Goal: Task Accomplishment & Management: Manage account settings

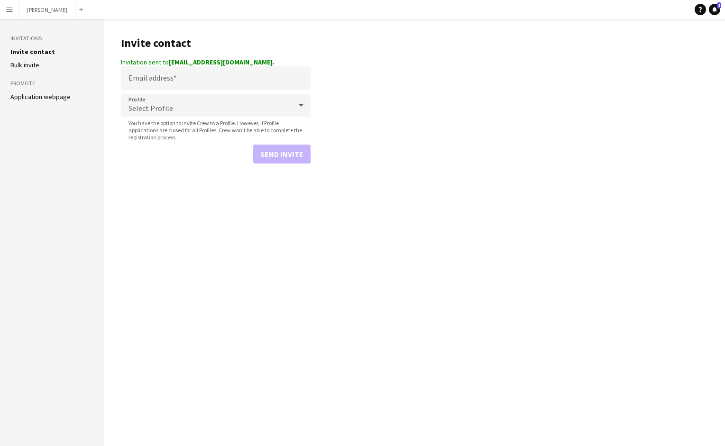
click at [5, 6] on button "Menu" at bounding box center [9, 9] width 19 height 19
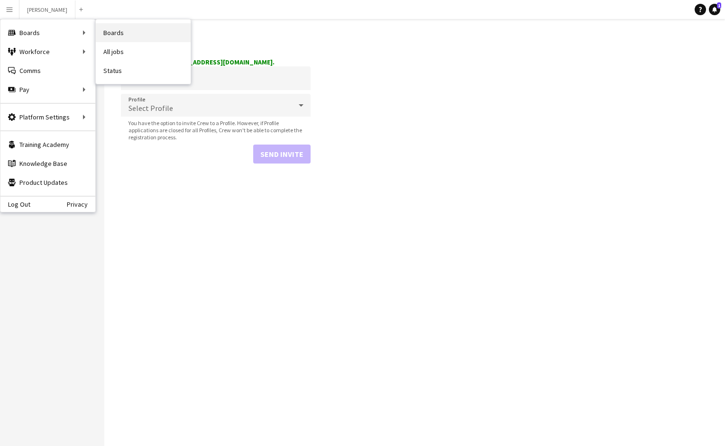
click at [115, 28] on link "Boards" at bounding box center [143, 32] width 95 height 19
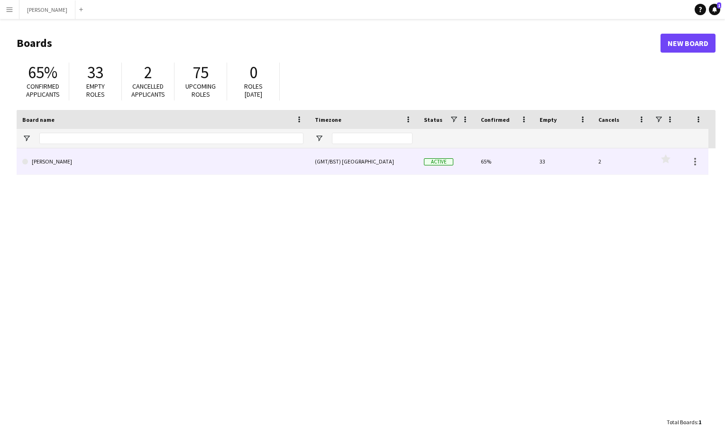
click at [220, 160] on link "[PERSON_NAME]" at bounding box center [162, 161] width 281 height 27
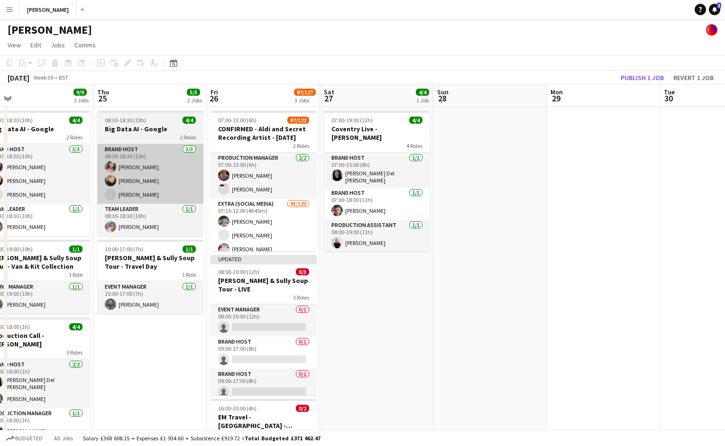
scroll to position [0, 349]
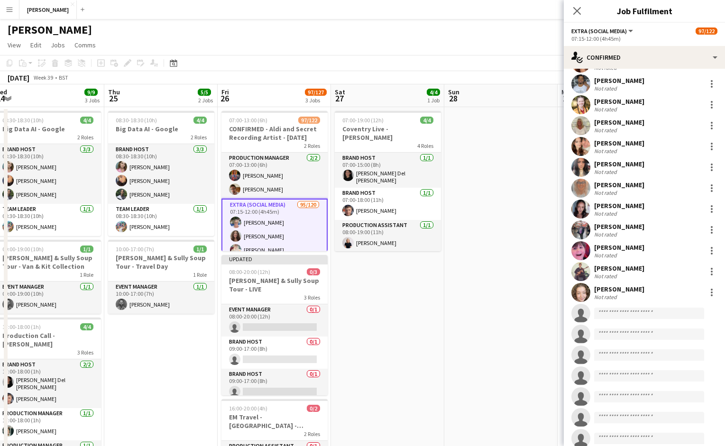
scroll to position [1774, 0]
click at [709, 148] on div at bounding box center [711, 146] width 11 height 11
click at [673, 251] on span "Remove" at bounding box center [665, 255] width 28 height 8
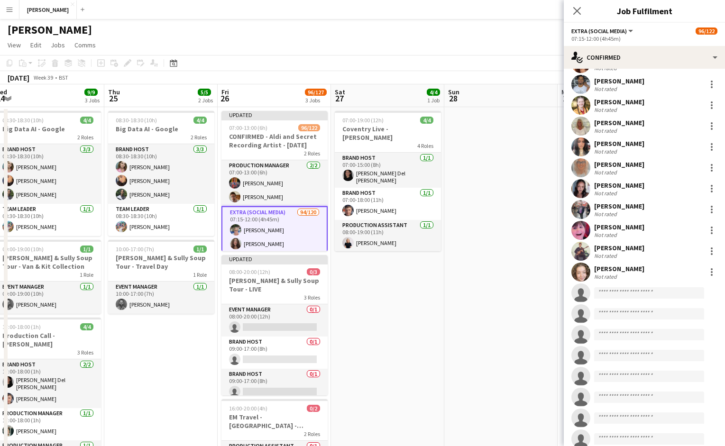
click at [485, 210] on app-date-cell at bounding box center [500, 316] width 113 height 418
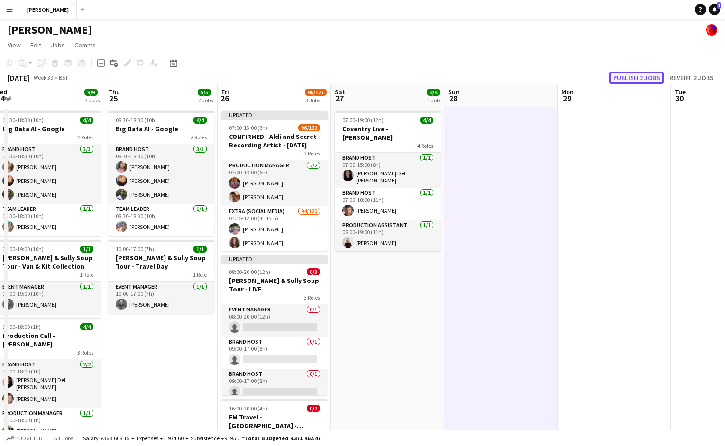
click at [643, 74] on button "Publish 2 jobs" at bounding box center [636, 78] width 55 height 12
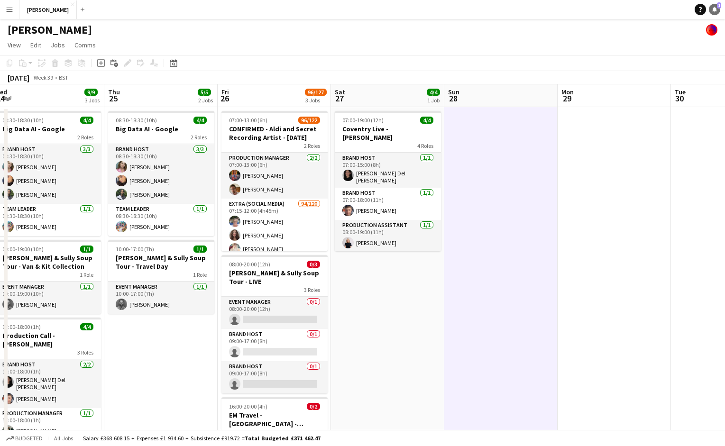
click at [716, 8] on icon "Notifications" at bounding box center [715, 10] width 6 height 6
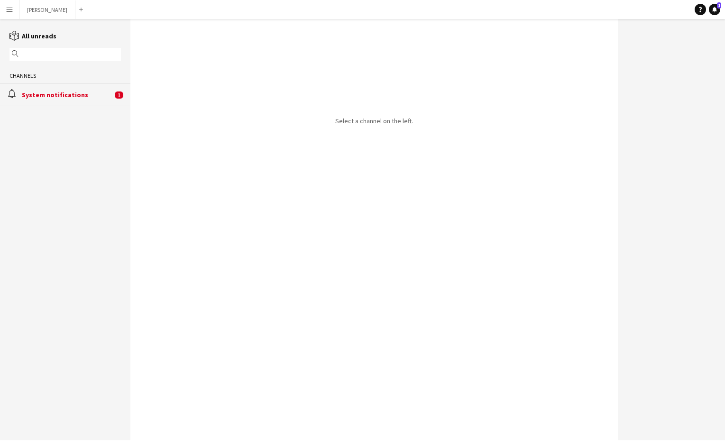
click at [13, 8] on app-icon "Menu" at bounding box center [10, 10] width 8 height 8
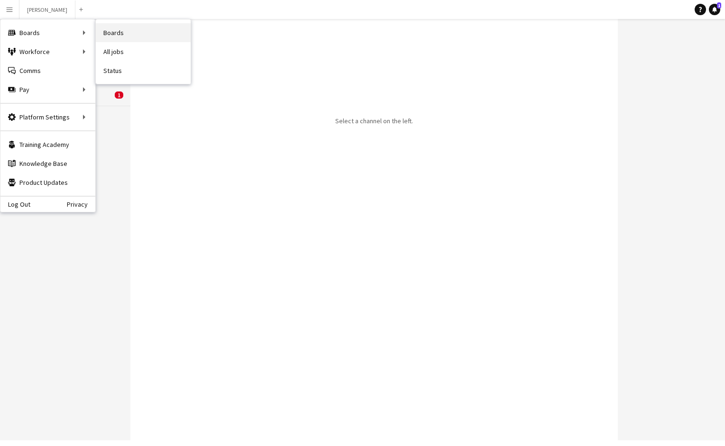
click at [117, 28] on link "Boards" at bounding box center [143, 32] width 95 height 19
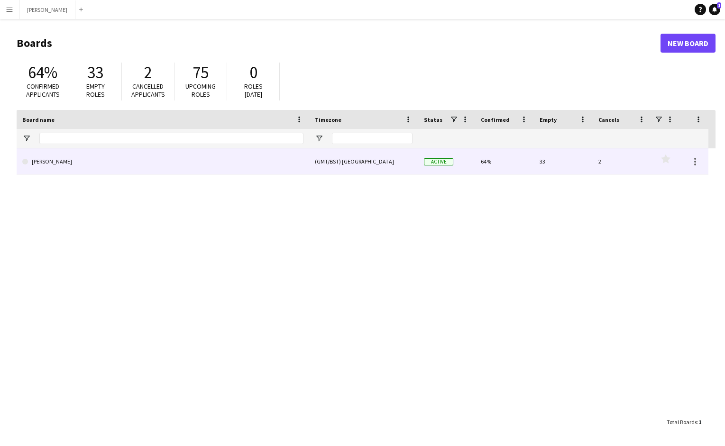
click at [300, 166] on link "[PERSON_NAME]" at bounding box center [162, 161] width 281 height 27
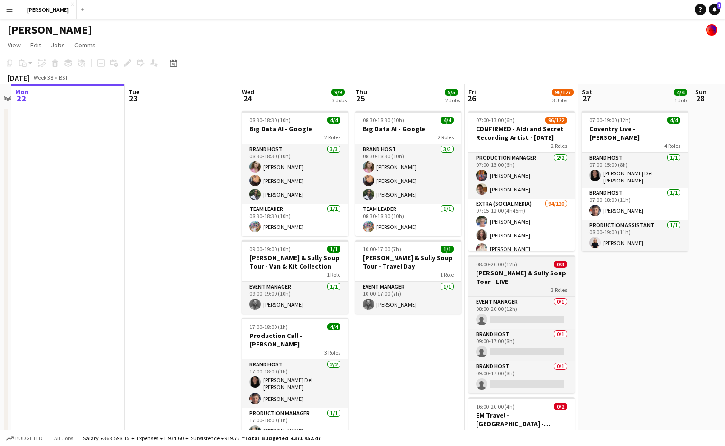
scroll to position [0, 335]
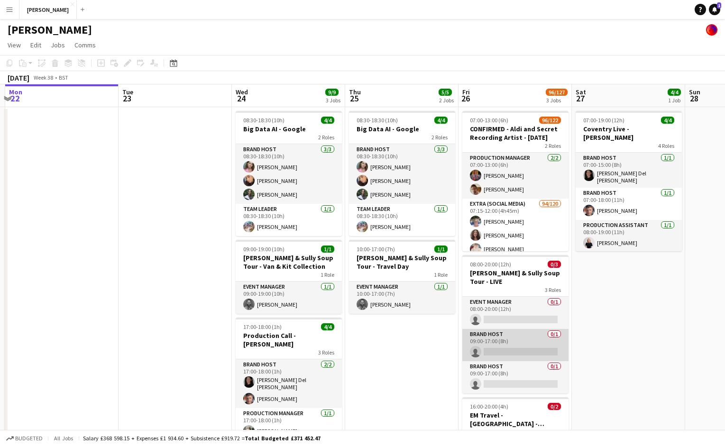
click at [513, 336] on app-card-role "Brand Host 0/1 09:00-17:00 (8h) single-neutral-actions" at bounding box center [515, 345] width 106 height 32
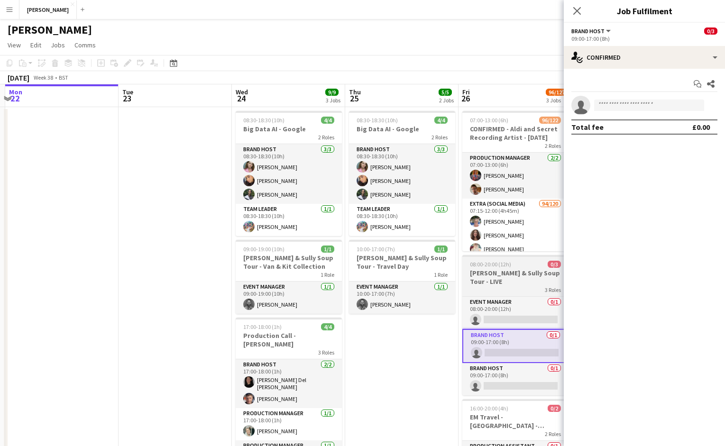
click at [503, 266] on span "08:00-20:00 (12h)" at bounding box center [490, 264] width 41 height 7
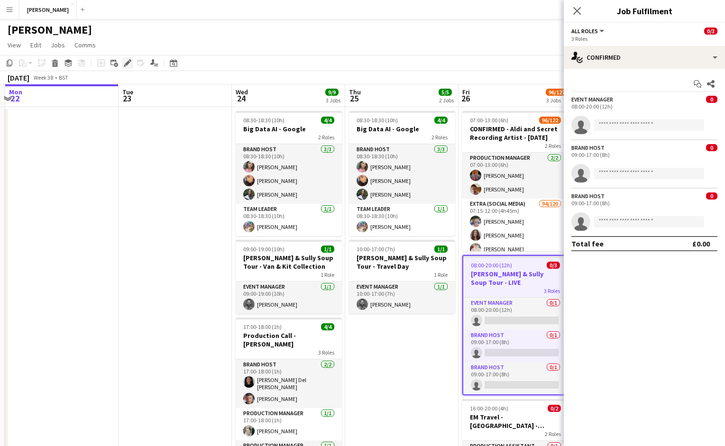
click at [130, 61] on icon at bounding box center [130, 60] width 2 height 2
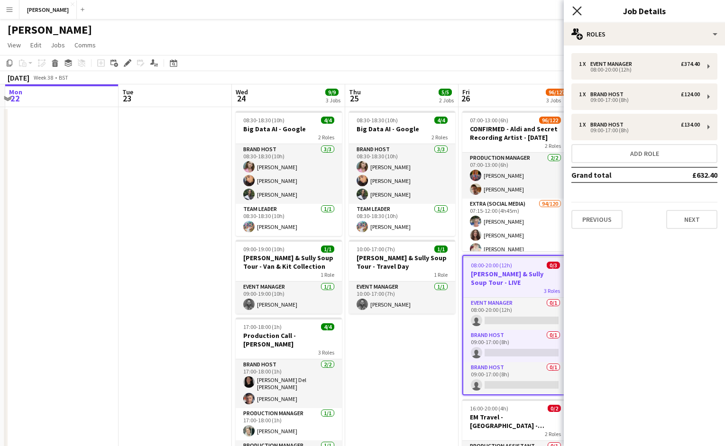
click at [573, 12] on icon "Close pop-in" at bounding box center [576, 10] width 9 height 9
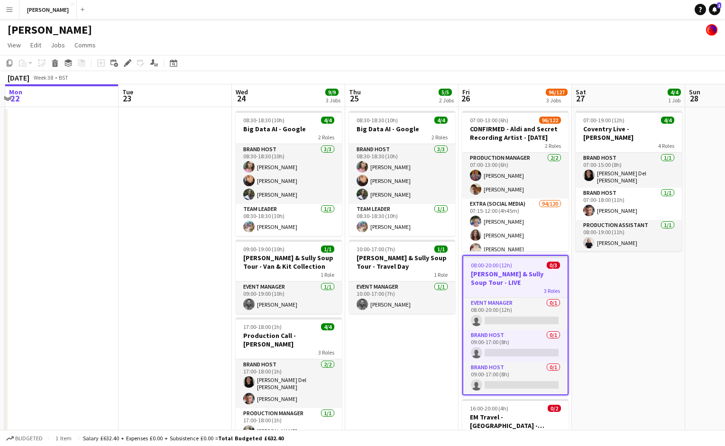
click at [16, 9] on button "Menu" at bounding box center [9, 9] width 19 height 19
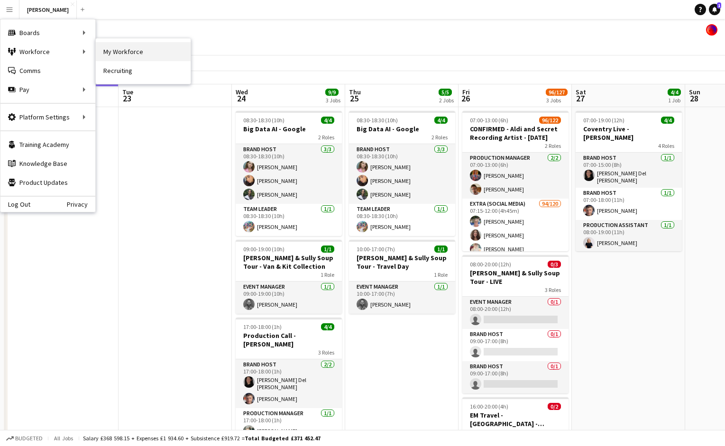
click at [117, 55] on link "My Workforce" at bounding box center [143, 51] width 95 height 19
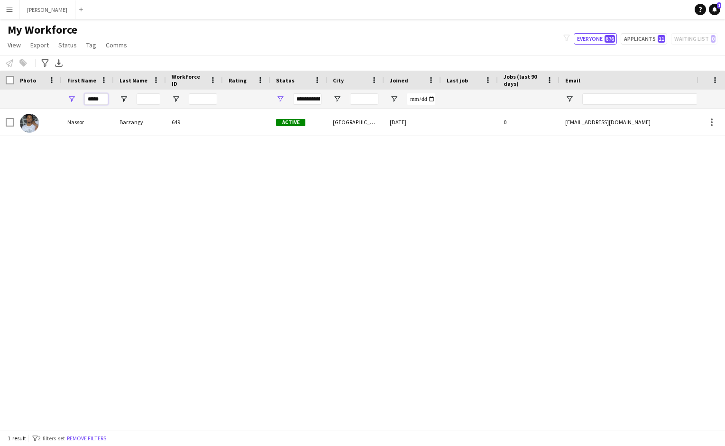
click at [102, 98] on input "*****" at bounding box center [96, 98] width 24 height 11
type input "*"
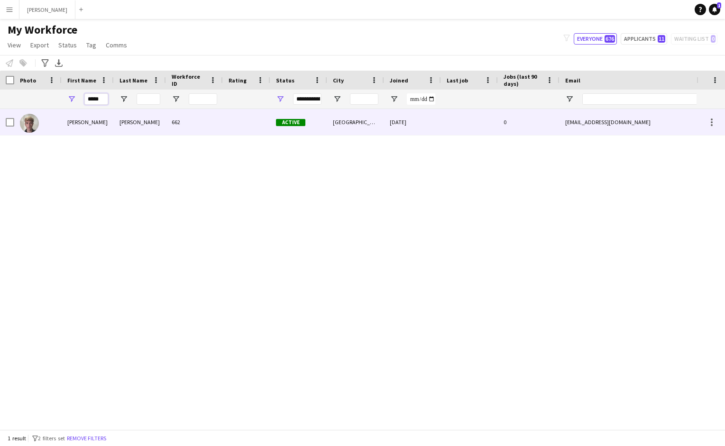
type input "*****"
click at [89, 124] on div "[PERSON_NAME]" at bounding box center [88, 122] width 52 height 26
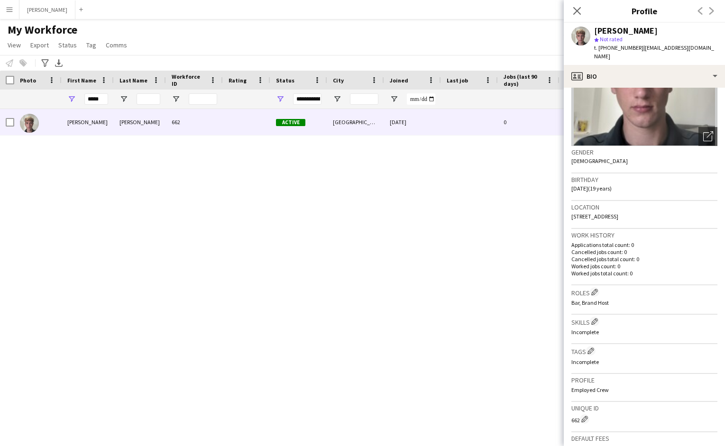
scroll to position [245, 0]
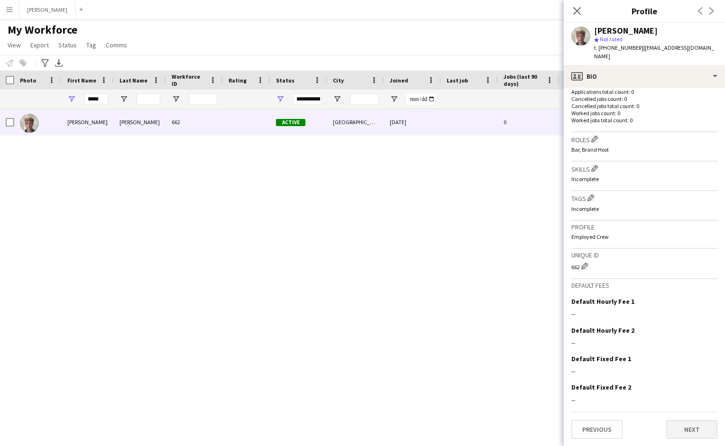
click at [694, 434] on button "Next" at bounding box center [691, 429] width 51 height 19
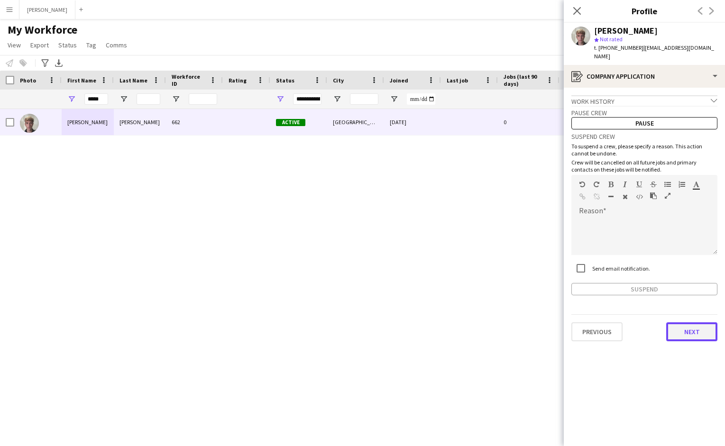
click at [708, 322] on button "Next" at bounding box center [691, 331] width 51 height 19
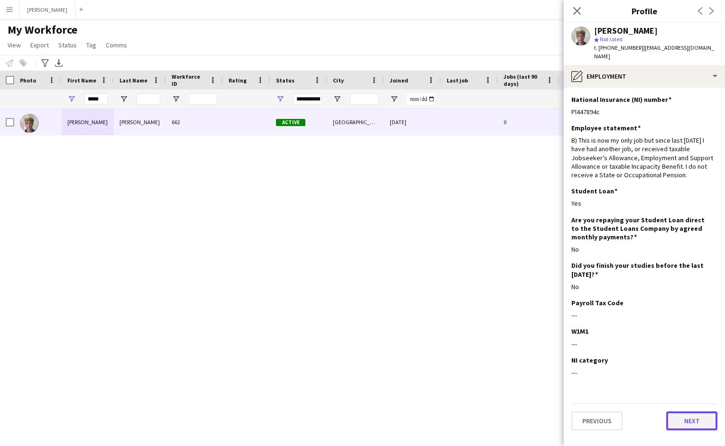
click at [694, 419] on button "Next" at bounding box center [691, 421] width 51 height 19
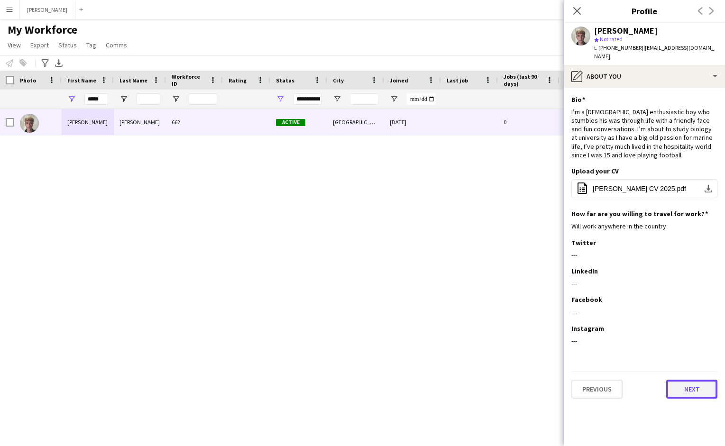
click at [695, 385] on button "Next" at bounding box center [691, 389] width 51 height 19
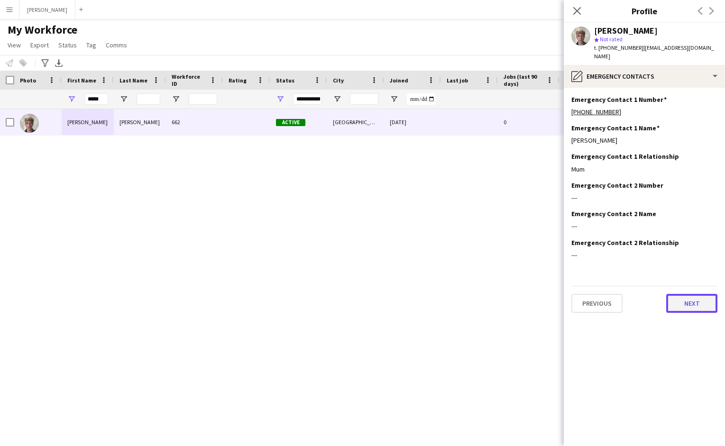
click at [690, 297] on button "Next" at bounding box center [691, 303] width 51 height 19
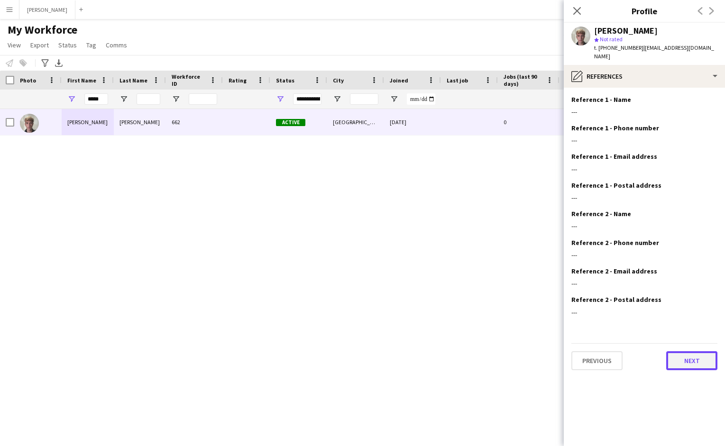
click at [697, 351] on button "Next" at bounding box center [691, 360] width 51 height 19
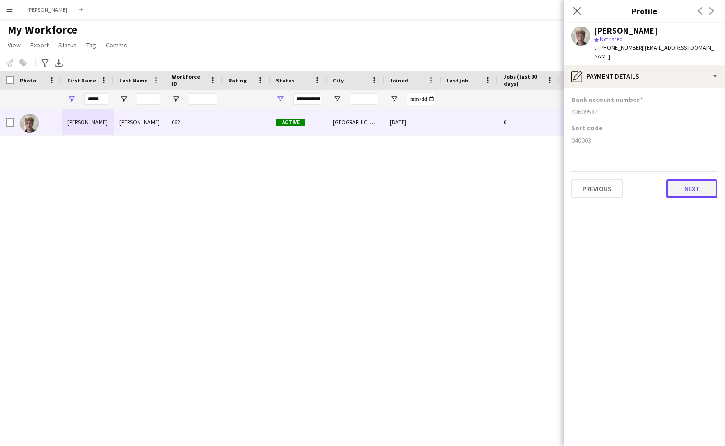
click at [678, 179] on button "Next" at bounding box center [691, 188] width 51 height 19
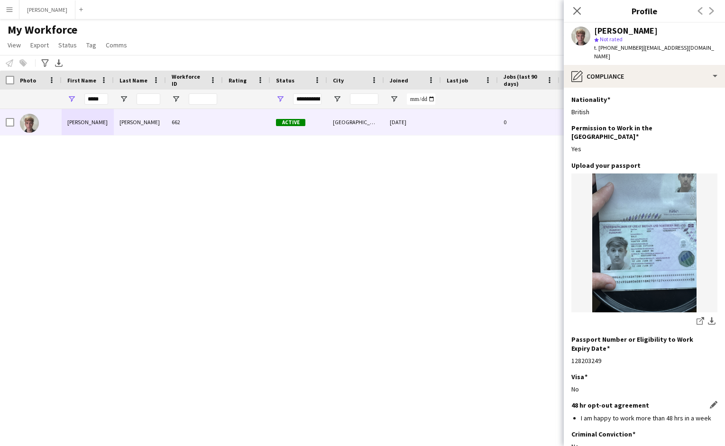
scroll to position [48, 0]
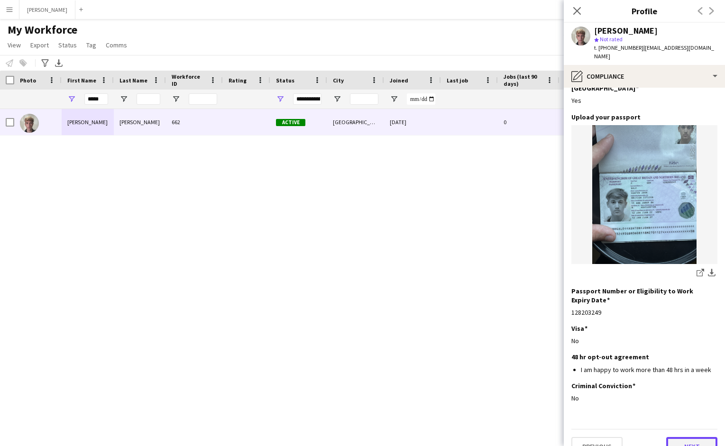
click at [683, 437] on button "Next" at bounding box center [691, 446] width 51 height 19
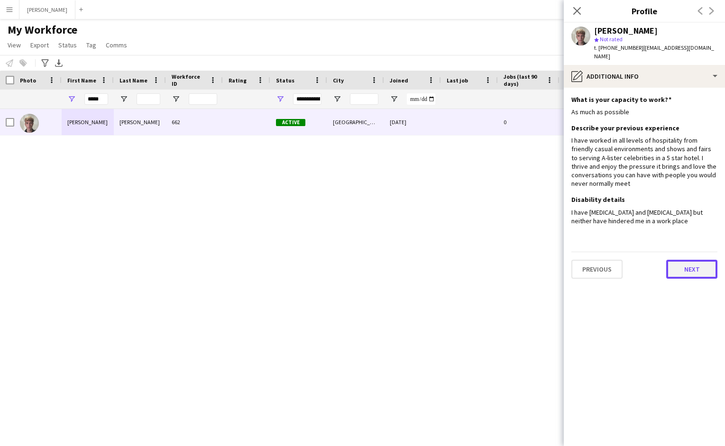
click at [691, 261] on button "Next" at bounding box center [691, 269] width 51 height 19
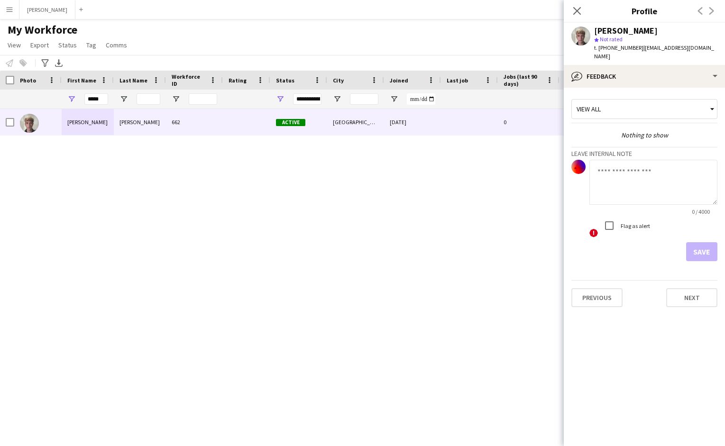
click at [12, 6] on app-icon "Menu" at bounding box center [10, 10] width 8 height 8
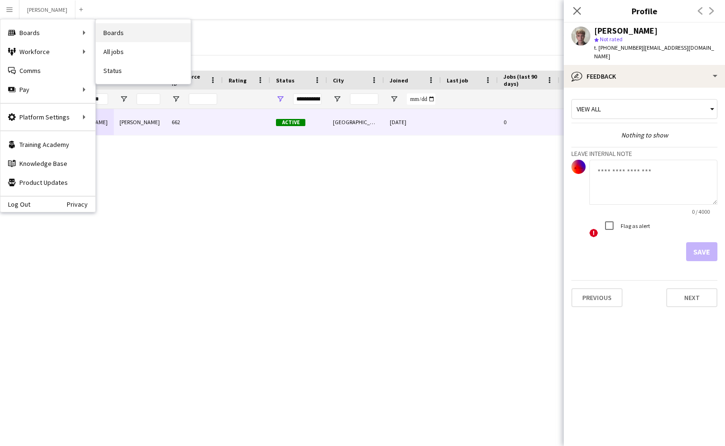
click at [109, 29] on link "Boards" at bounding box center [143, 32] width 95 height 19
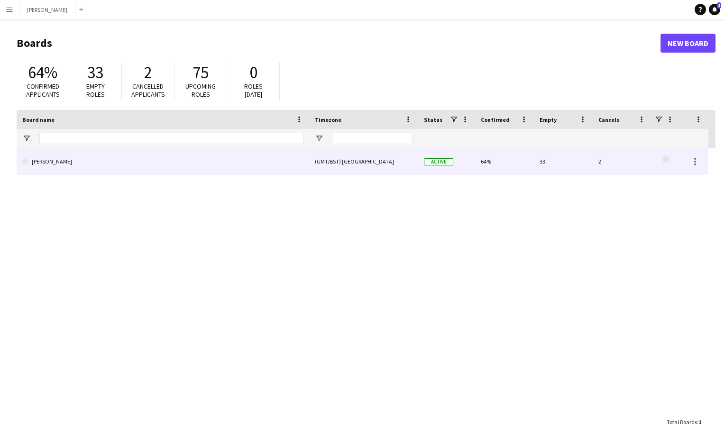
click at [270, 166] on link "[PERSON_NAME]" at bounding box center [162, 161] width 281 height 27
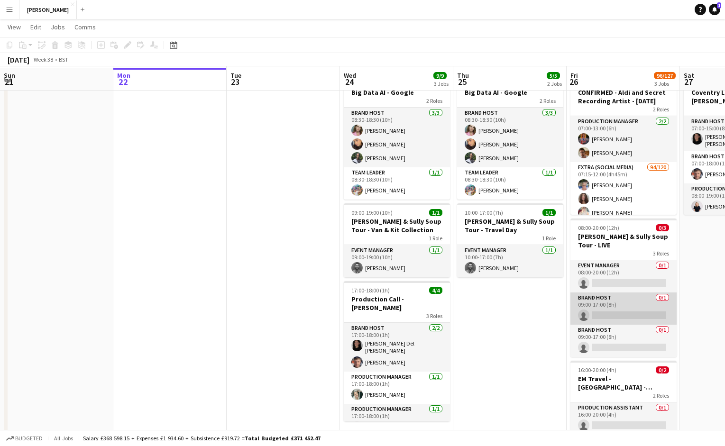
scroll to position [37, 0]
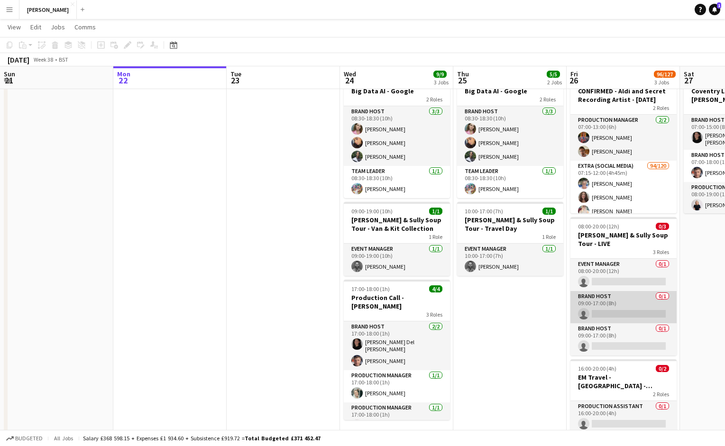
click at [623, 304] on app-card-role "Brand Host 0/1 09:00-17:00 (8h) single-neutral-actions" at bounding box center [624, 307] width 106 height 32
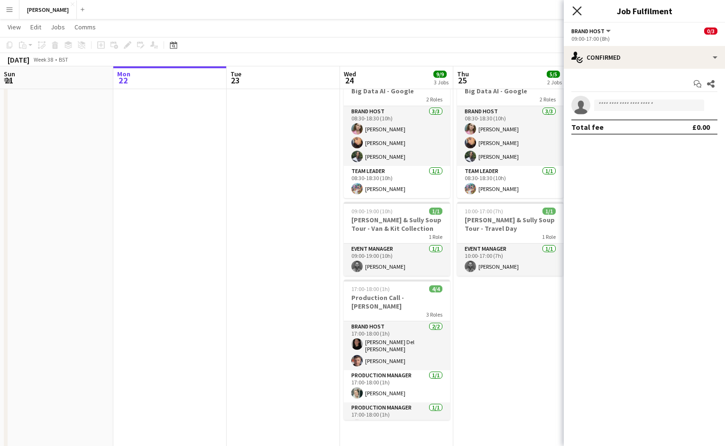
click at [578, 11] on icon at bounding box center [576, 10] width 9 height 9
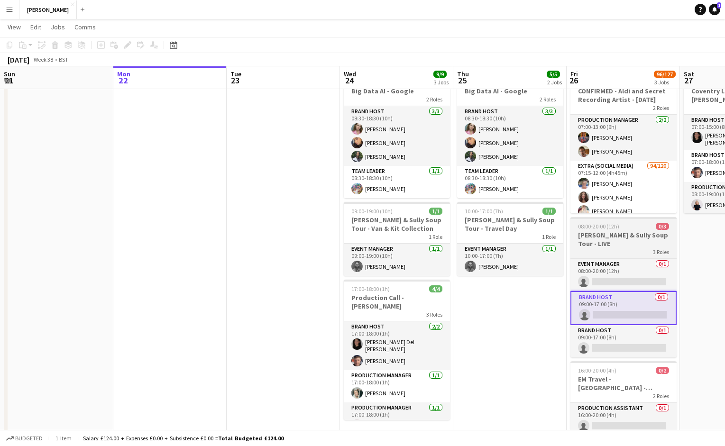
click at [622, 247] on app-job-card "08:00-20:00 (12h) 0/3 [PERSON_NAME] & Sully Soup Tour - LIVE 3 Roles Event Mana…" at bounding box center [624, 287] width 106 height 140
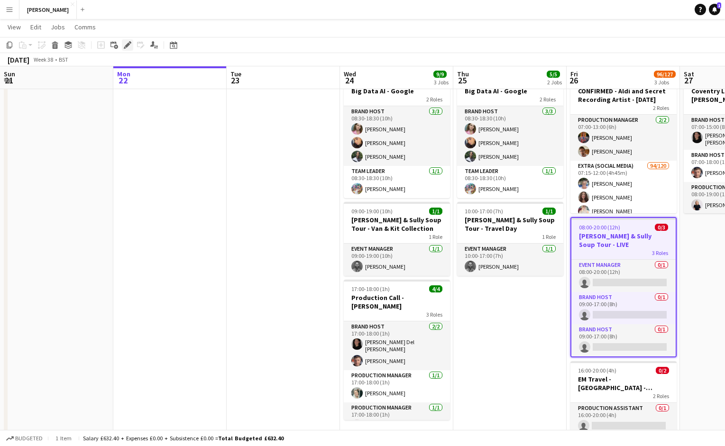
click at [129, 44] on icon at bounding box center [127, 45] width 5 height 5
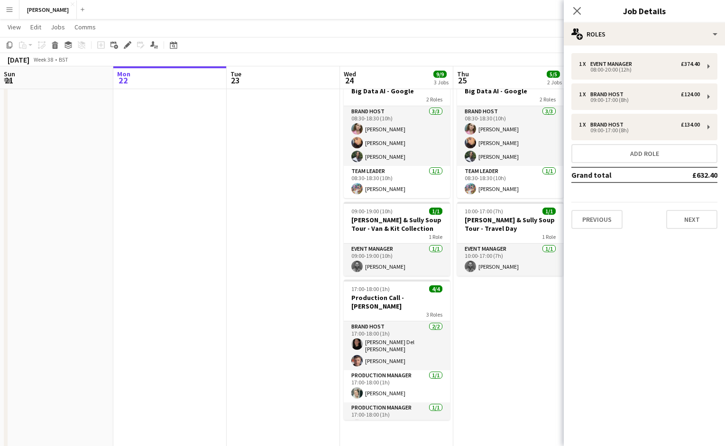
click at [292, 172] on app-date-cell at bounding box center [283, 277] width 113 height 417
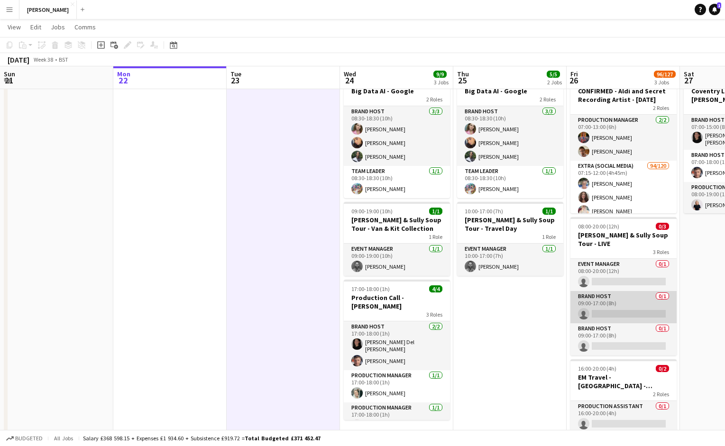
click at [630, 301] on app-card-role "Brand Host 0/1 09:00-17:00 (8h) single-neutral-actions" at bounding box center [624, 307] width 106 height 32
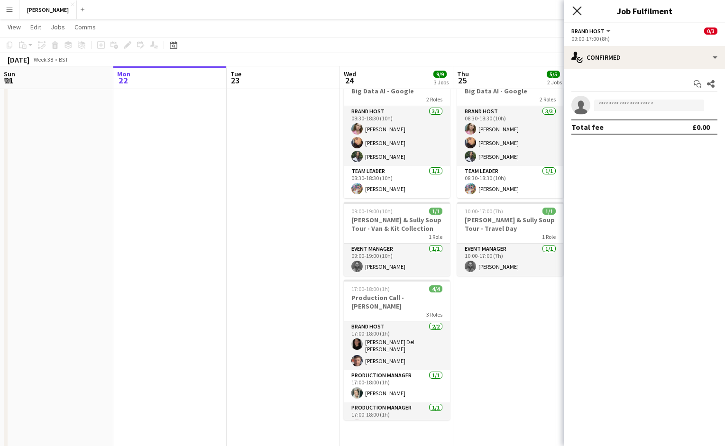
click at [578, 7] on icon "Close pop-in" at bounding box center [576, 10] width 9 height 9
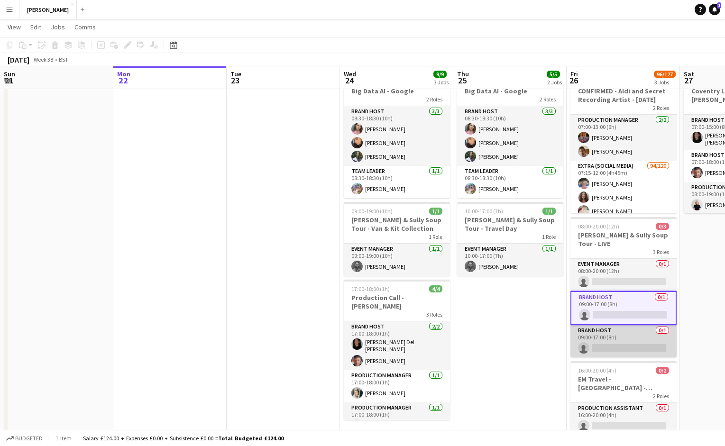
click at [609, 337] on app-card-role "Brand Host 0/1 09:00-17:00 (8h) single-neutral-actions" at bounding box center [624, 341] width 106 height 32
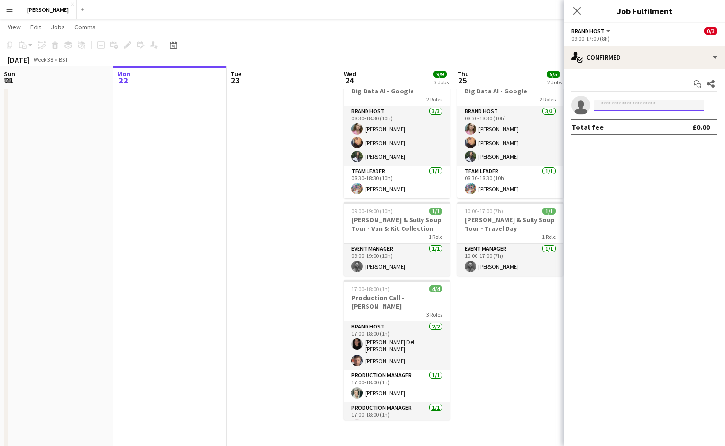
click at [658, 103] on input at bounding box center [649, 105] width 110 height 11
type input "****"
click at [650, 123] on span "[EMAIL_ADDRESS][DOMAIN_NAME]" at bounding box center [649, 127] width 95 height 8
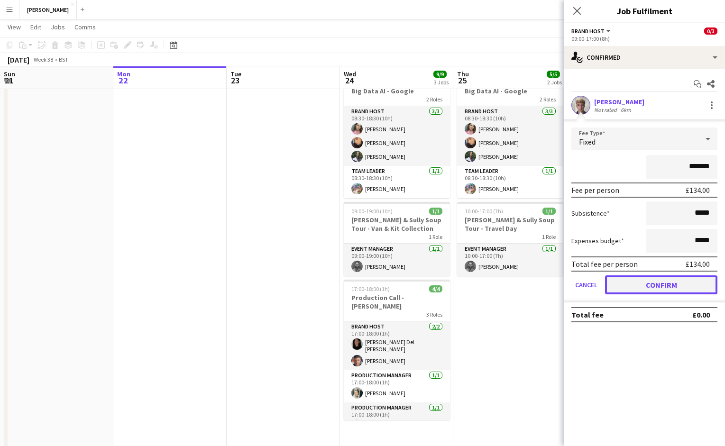
click at [663, 280] on button "Confirm" at bounding box center [661, 285] width 112 height 19
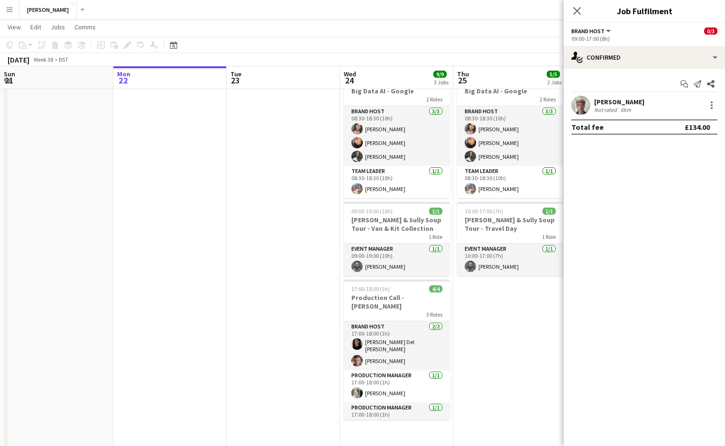
click at [525, 322] on app-date-cell "08:30-18:30 (10h) 4/4 Big Data AI - Google 2 Roles Brand Host [DATE] 08:30-18:3…" at bounding box center [509, 278] width 113 height 418
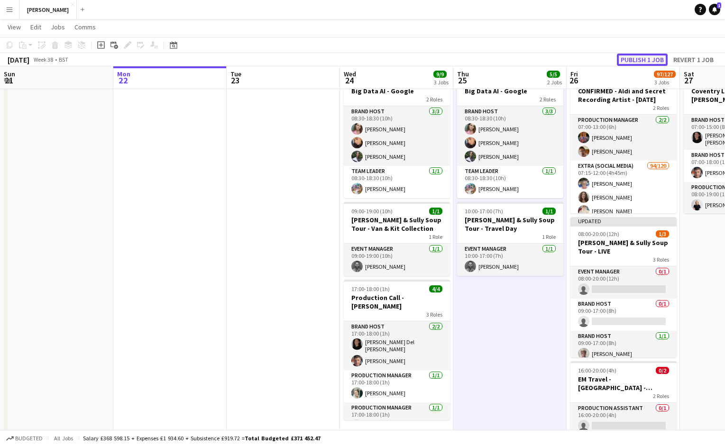
click at [636, 57] on button "Publish 1 job" at bounding box center [642, 60] width 51 height 12
